Goal: Communication & Community: Answer question/provide support

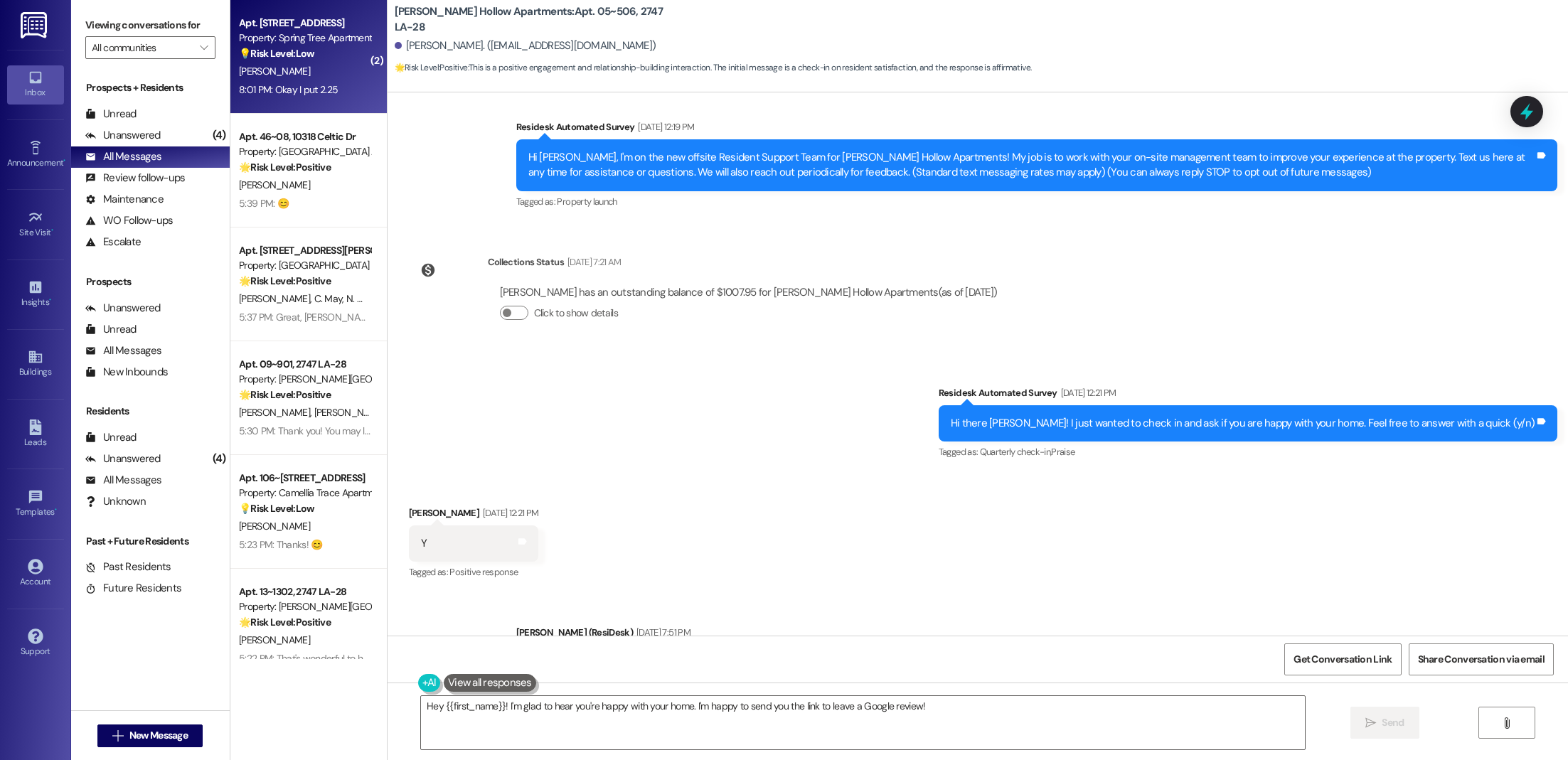
click at [274, 48] on strong "💡 Risk Level: Low" at bounding box center [277, 53] width 76 height 13
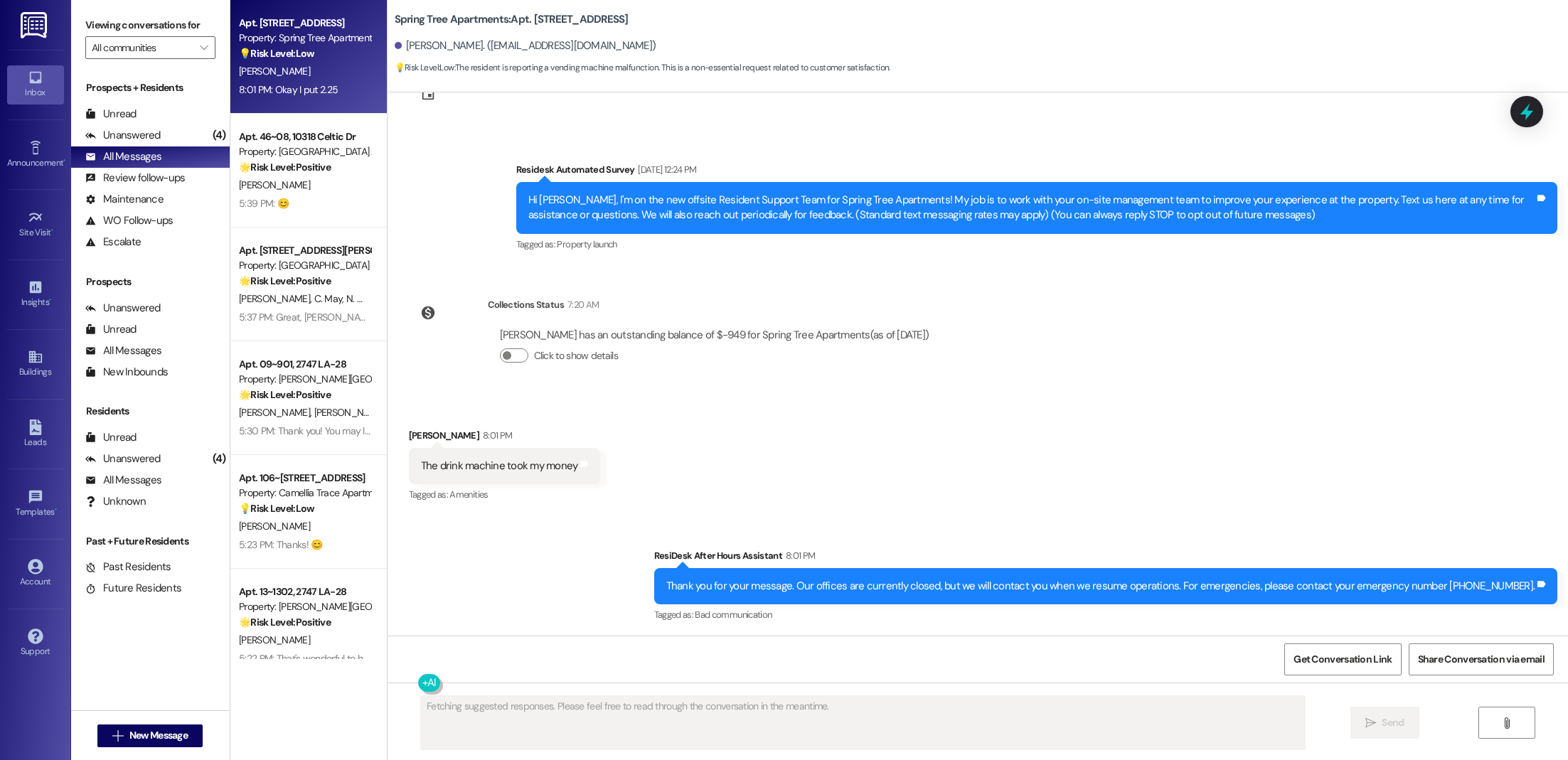
scroll to position [177, 0]
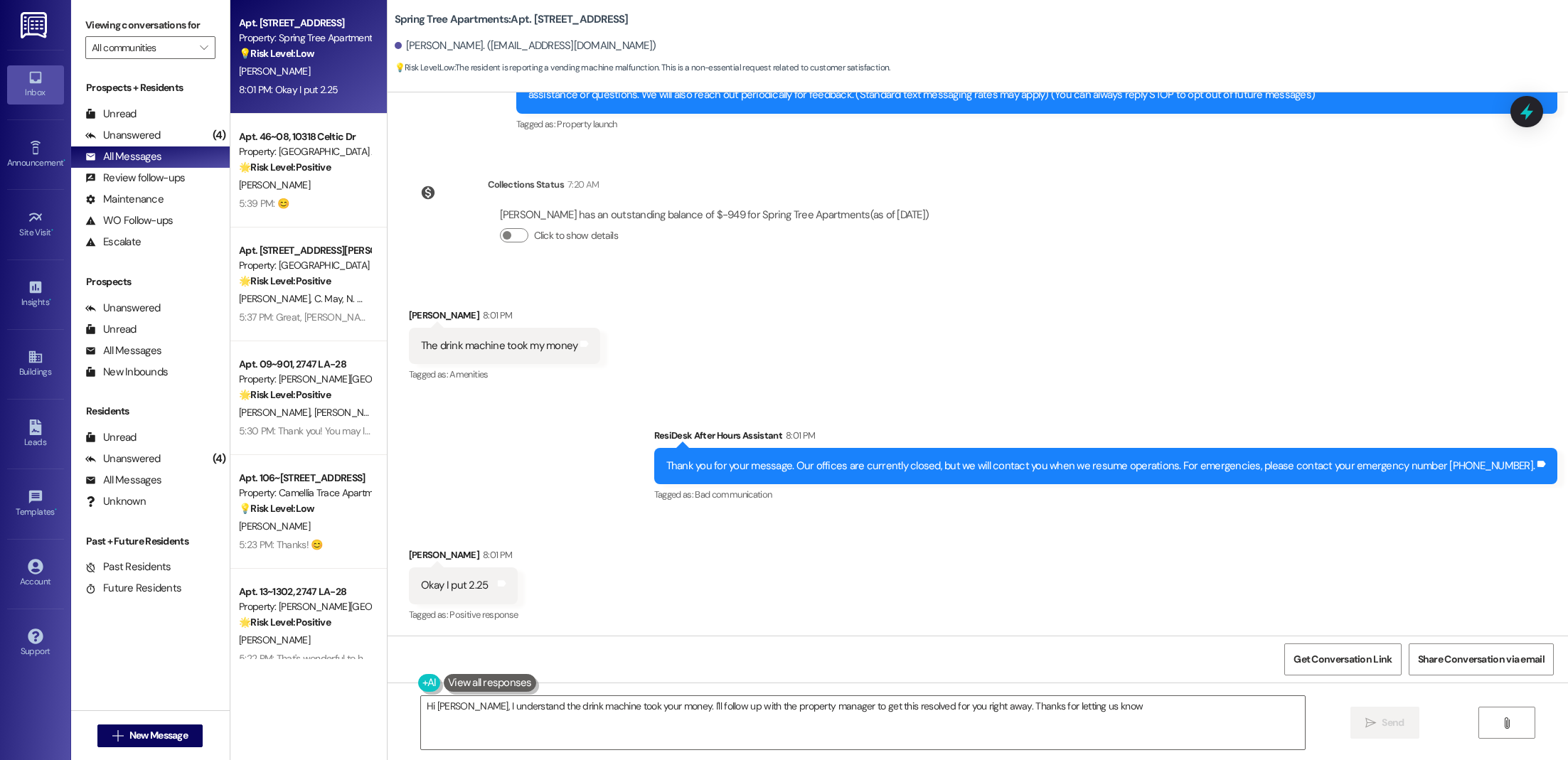
type textarea "Hi [PERSON_NAME], I understand the drink machine took your money. I'll follow u…"
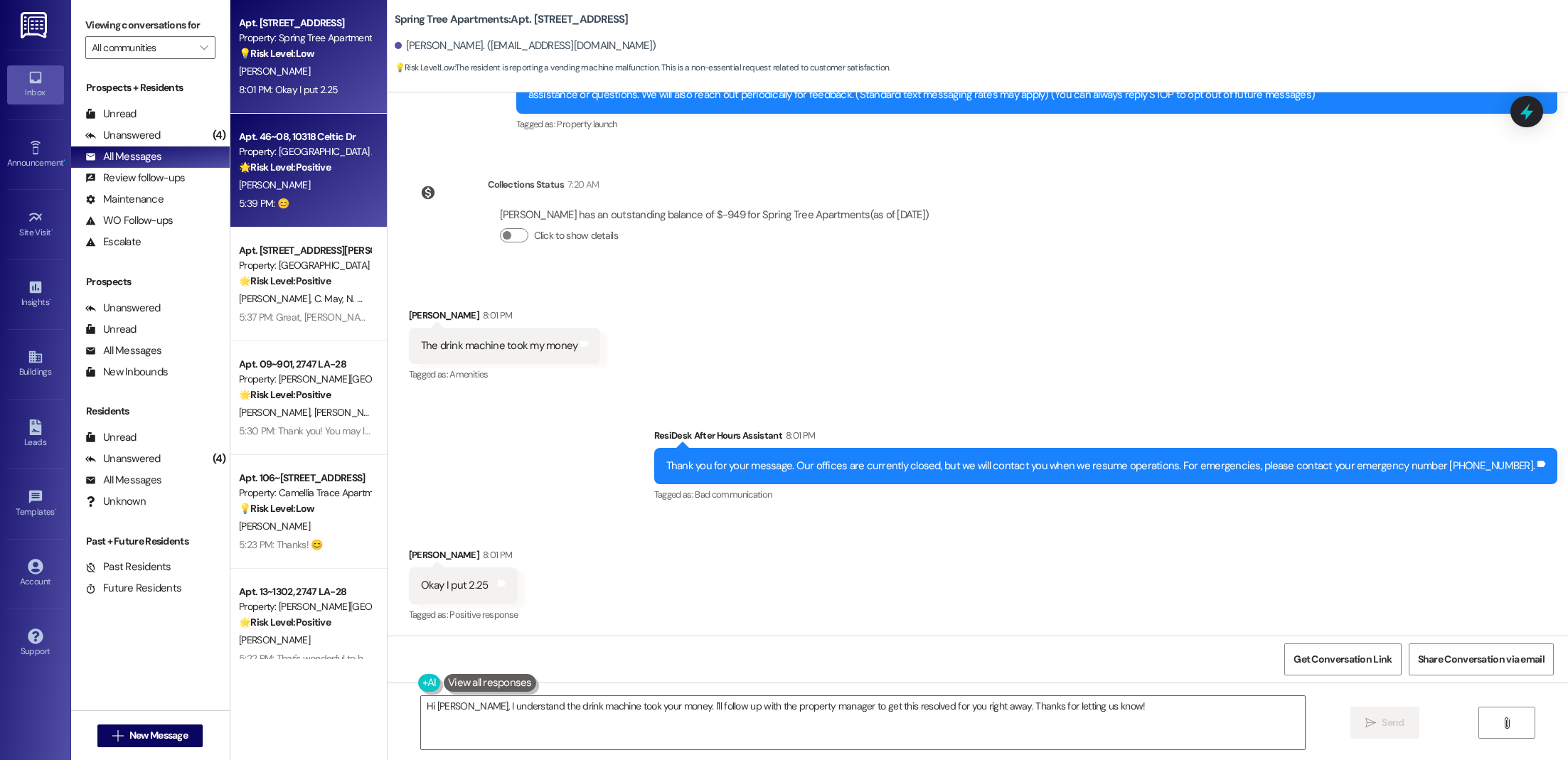
click at [305, 181] on div "[PERSON_NAME]" at bounding box center [304, 185] width 135 height 18
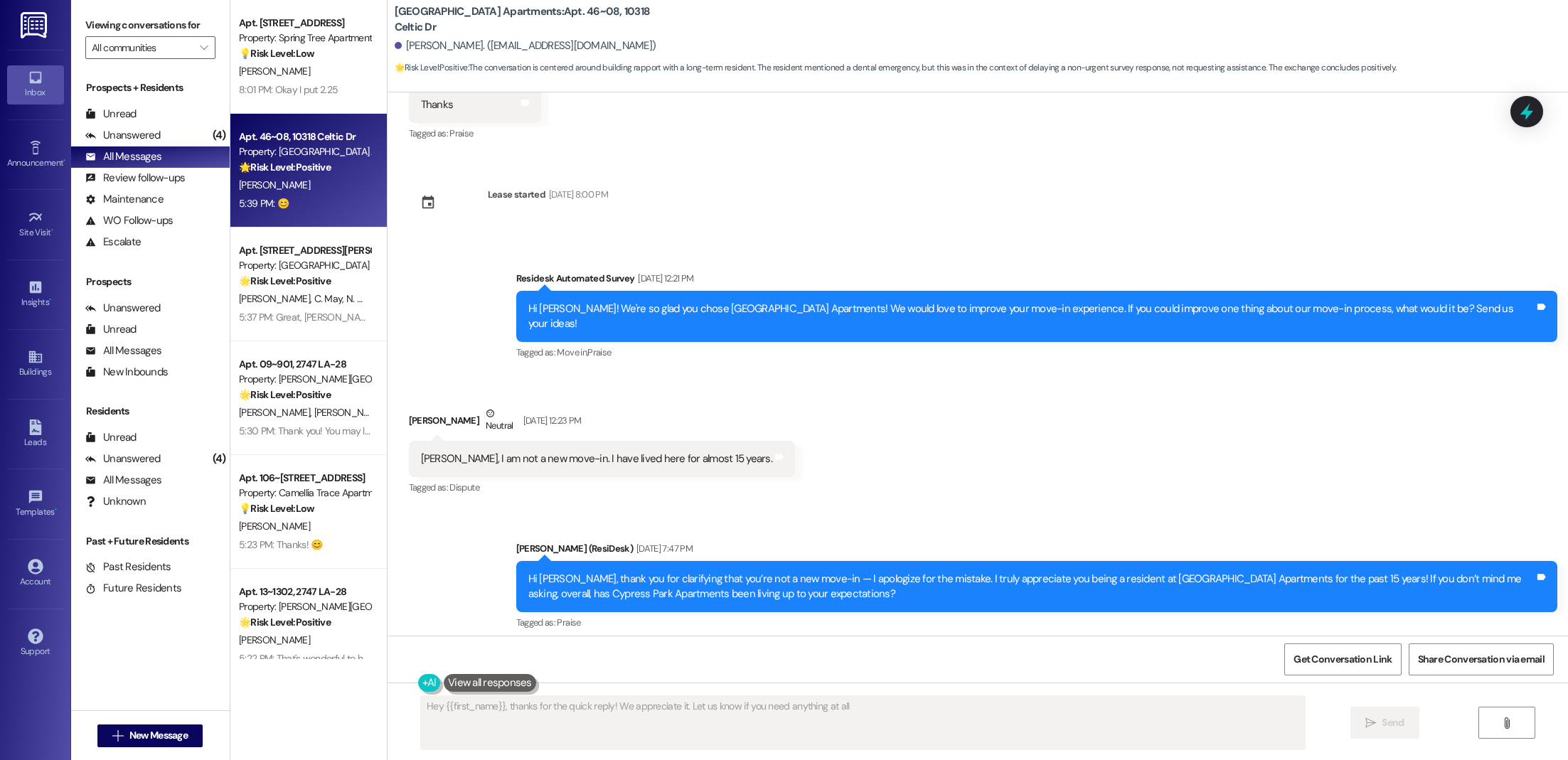
type textarea "Hey {{first_name}}, thanks for the quick reply! We appreciate it. Let us know i…"
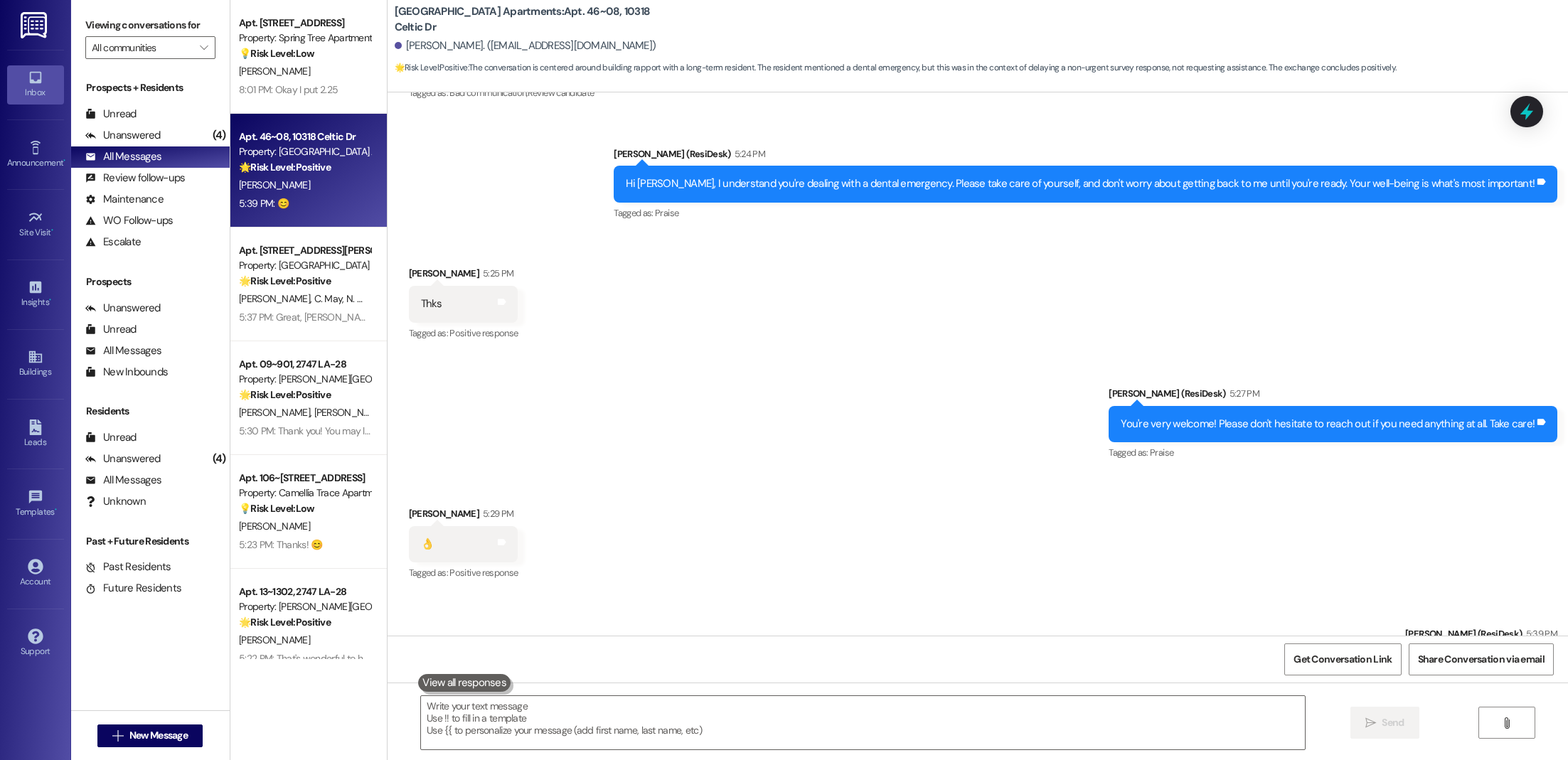
scroll to position [1048, 0]
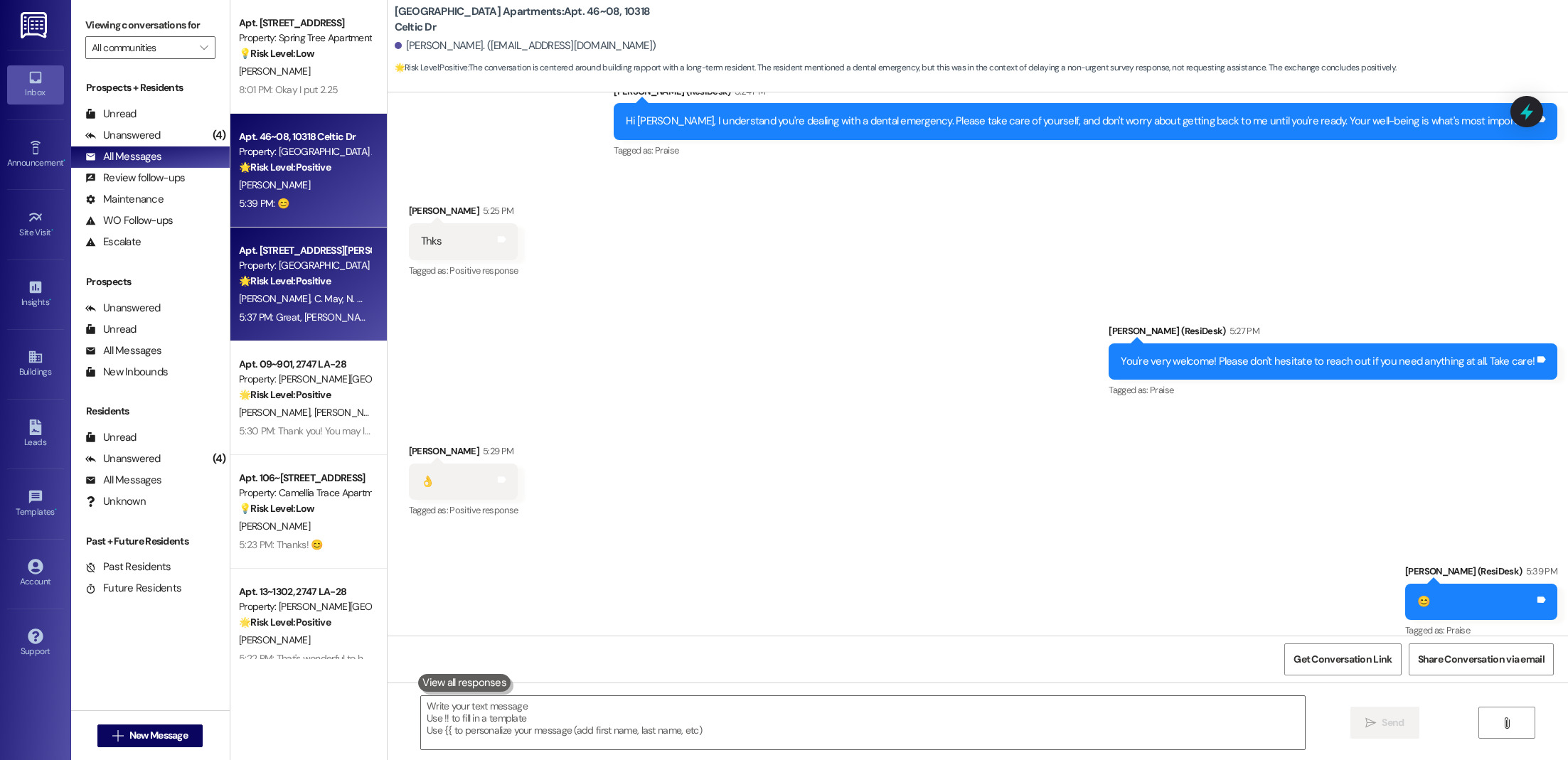
click at [278, 282] on strong "🌟 Risk Level: Positive" at bounding box center [284, 280] width 92 height 13
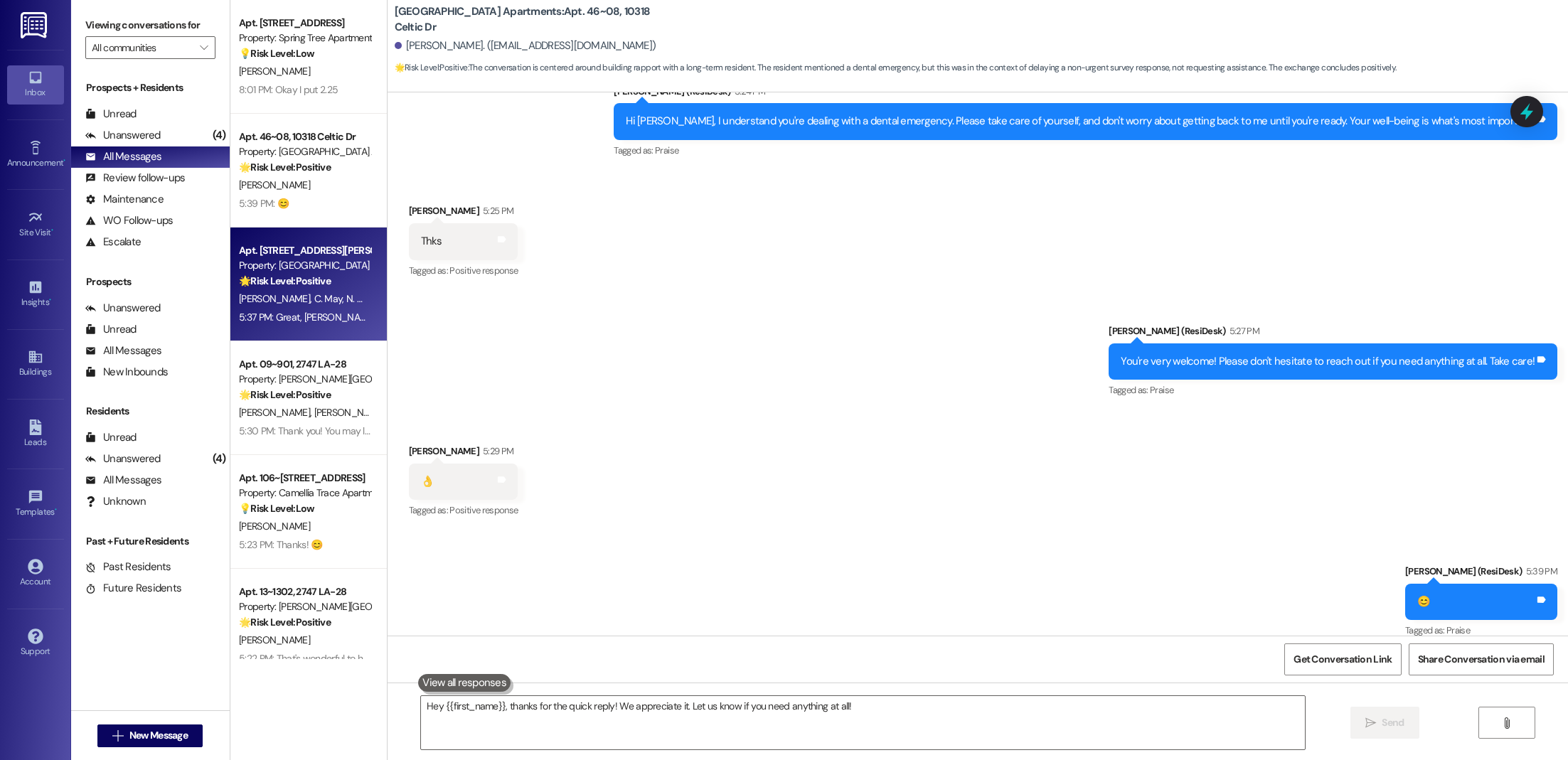
type textarea "Fetching suggested responses. Please feel free to read through the conversation…"
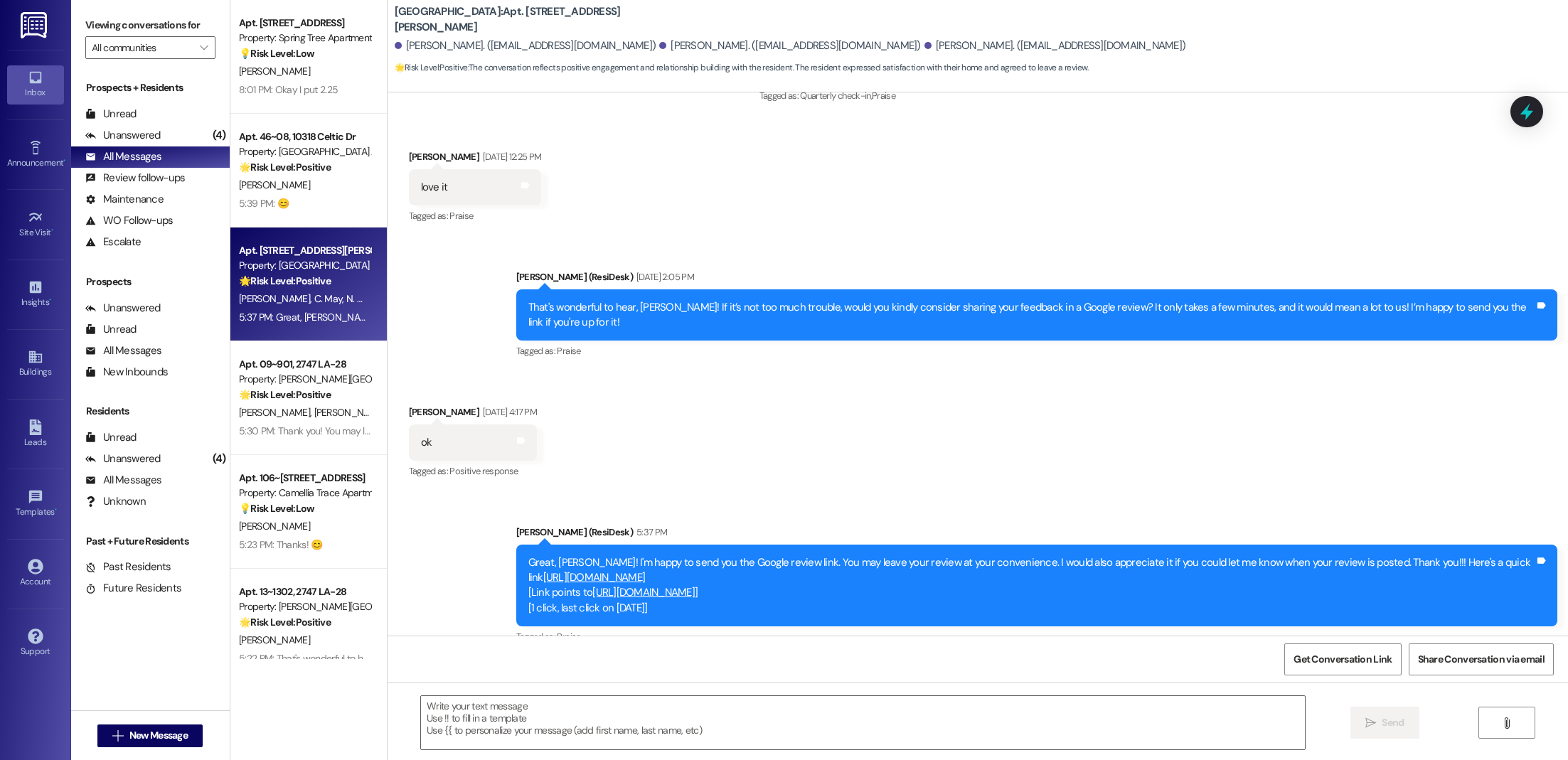
scroll to position [347, 0]
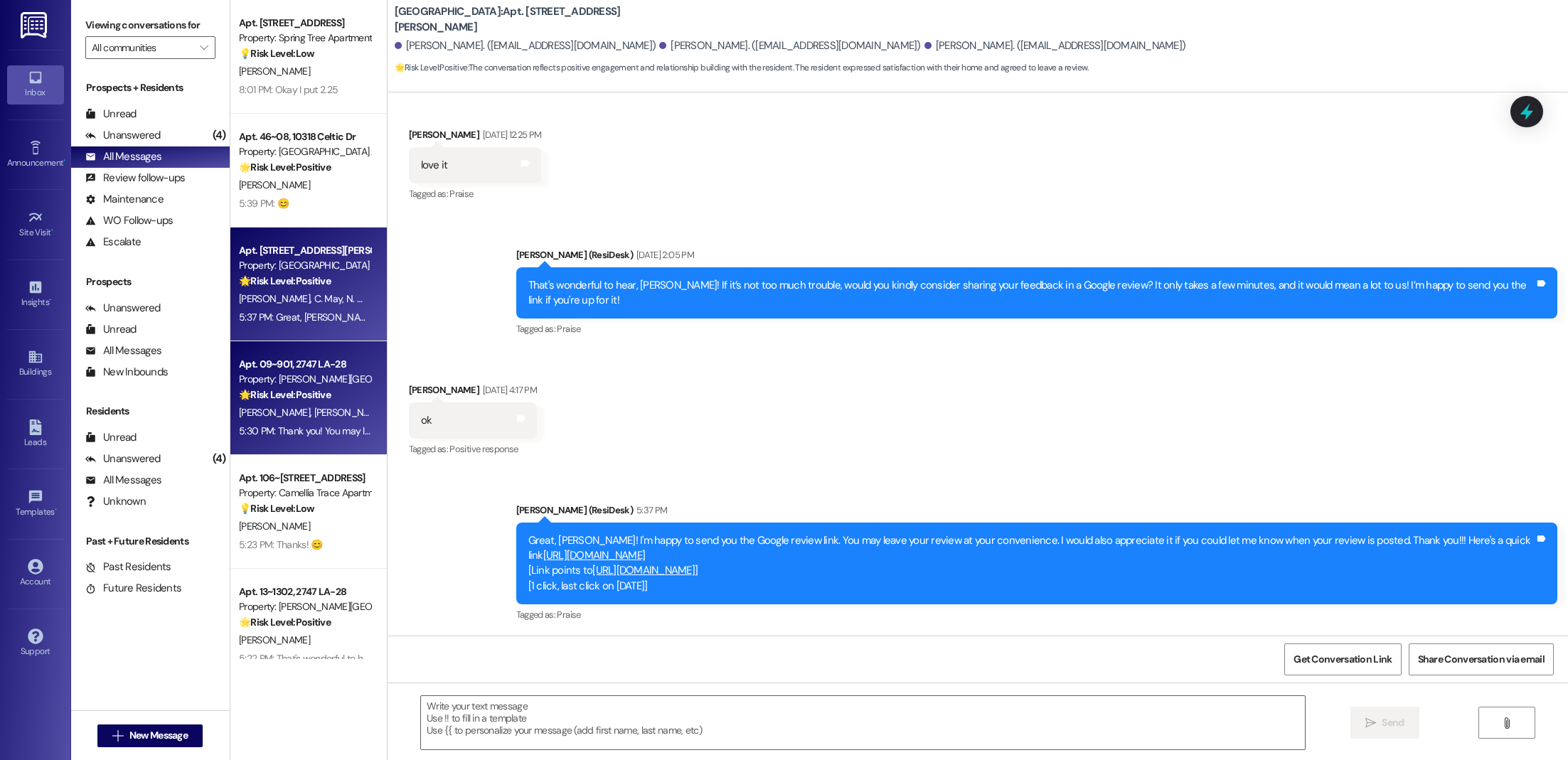
click at [307, 404] on div "[PERSON_NAME] [PERSON_NAME] [PERSON_NAME]" at bounding box center [304, 412] width 135 height 18
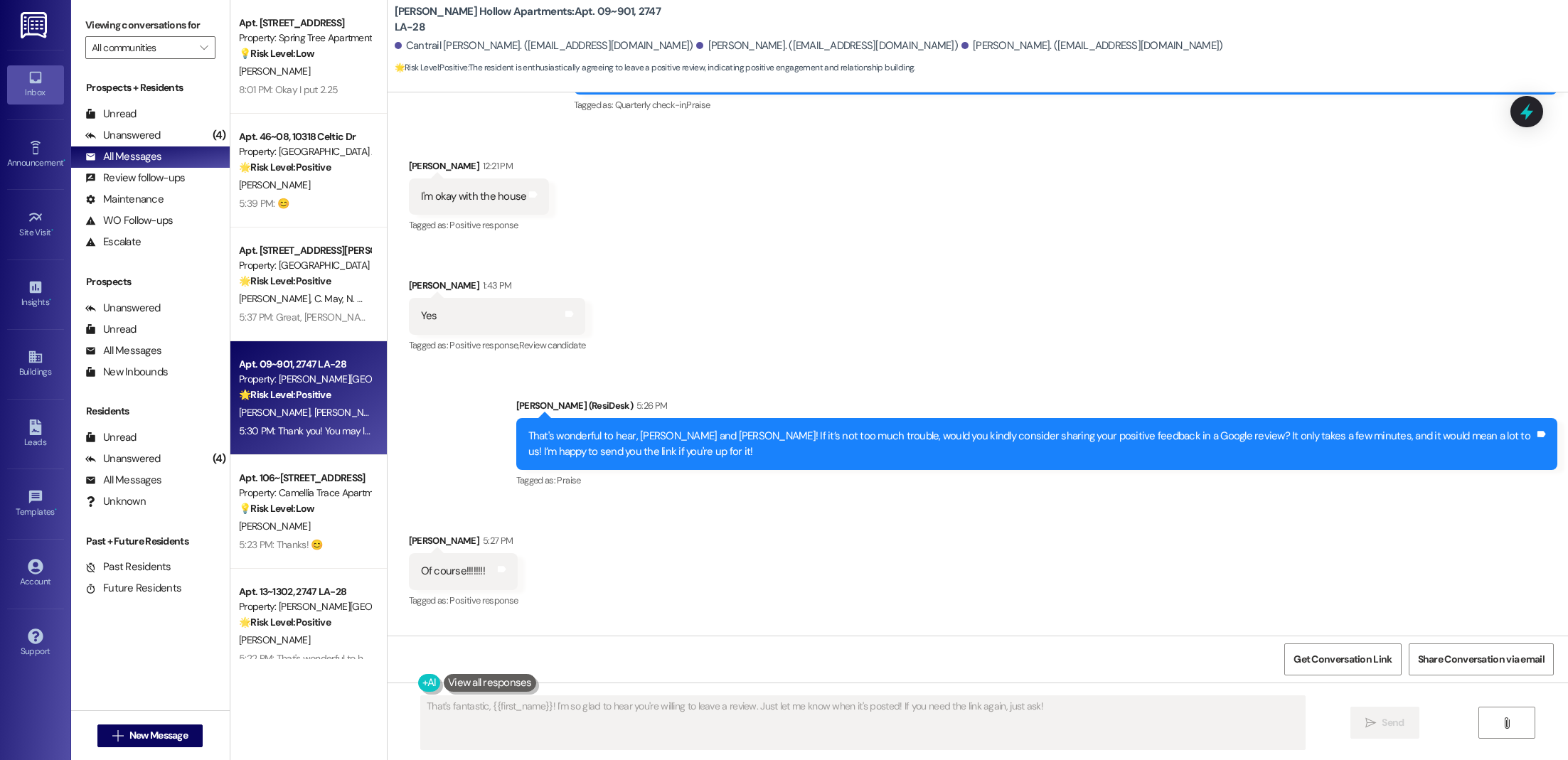
scroll to position [318, 0]
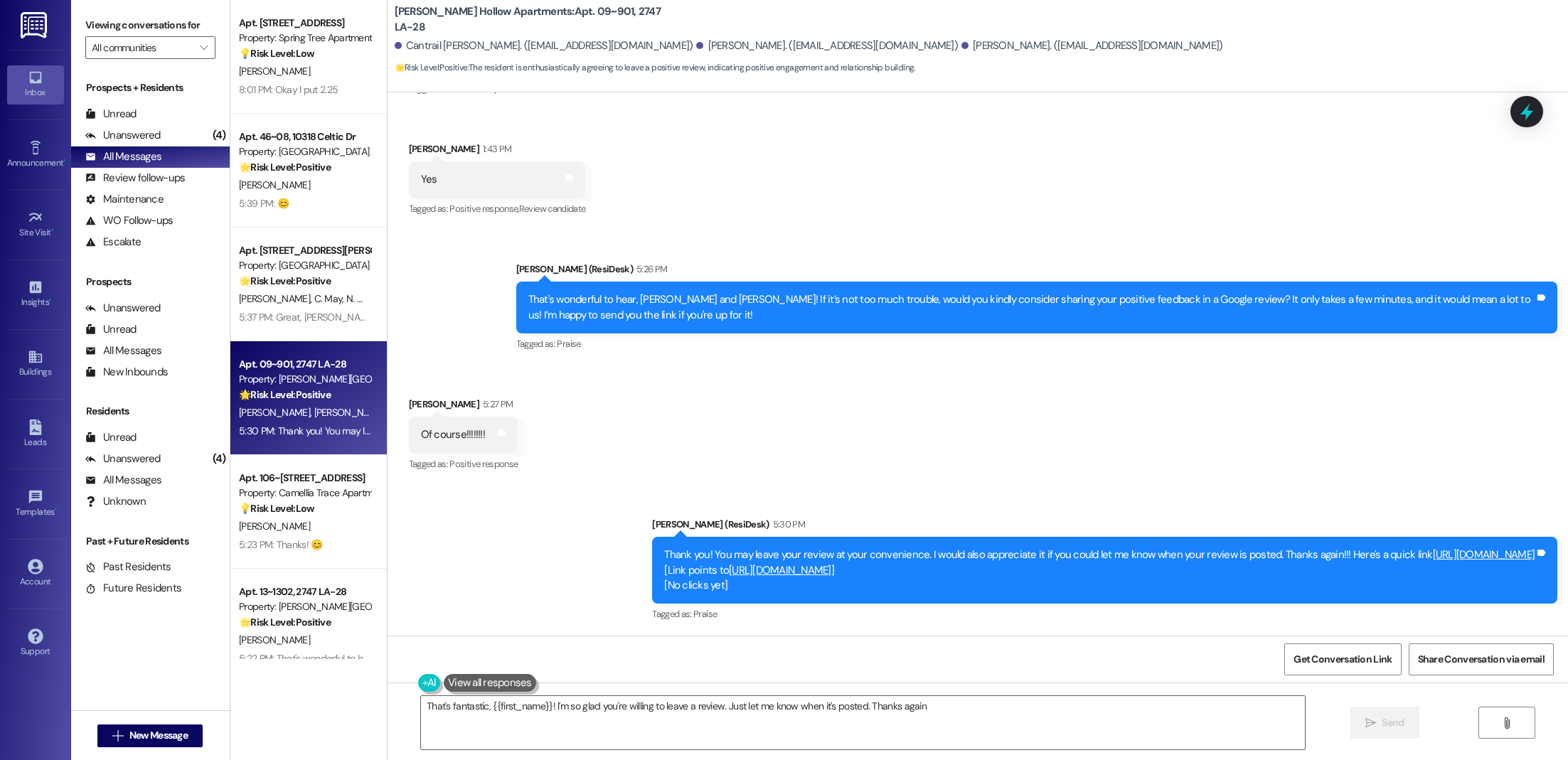
type textarea "That's fantastic, {{first_name}}! I'm so glad you're willing to leave a review.…"
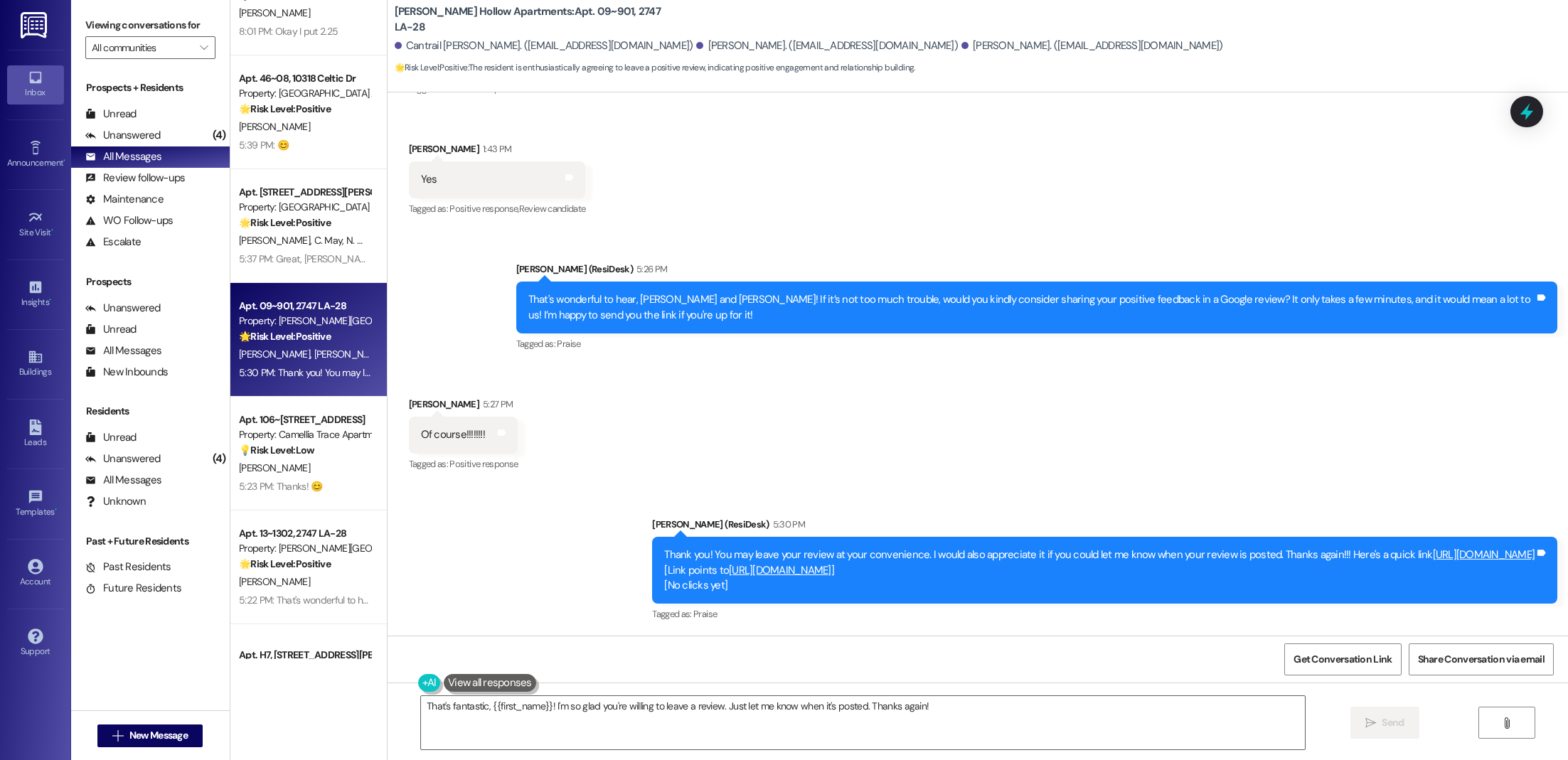
scroll to position [75, 0]
